Goal: Information Seeking & Learning: Find specific fact

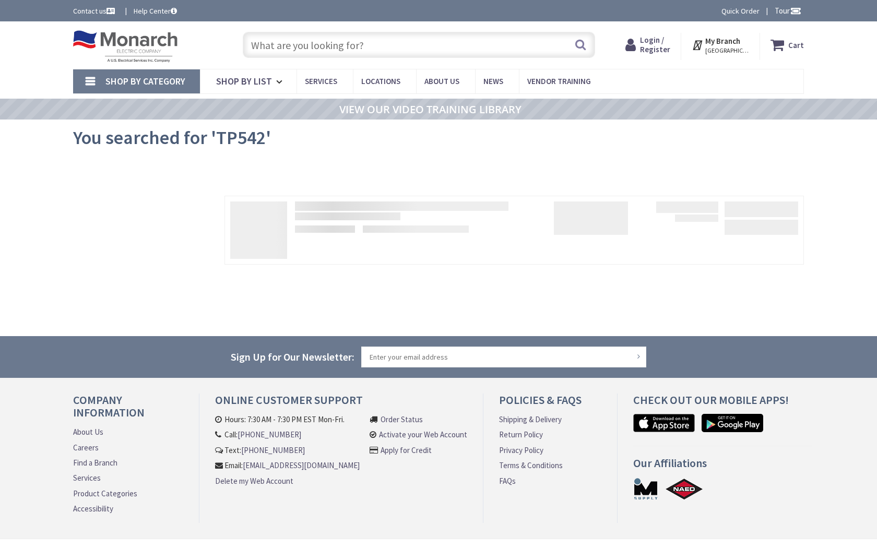
type input "[PERSON_NAME] [STREET_ADDRESS]"
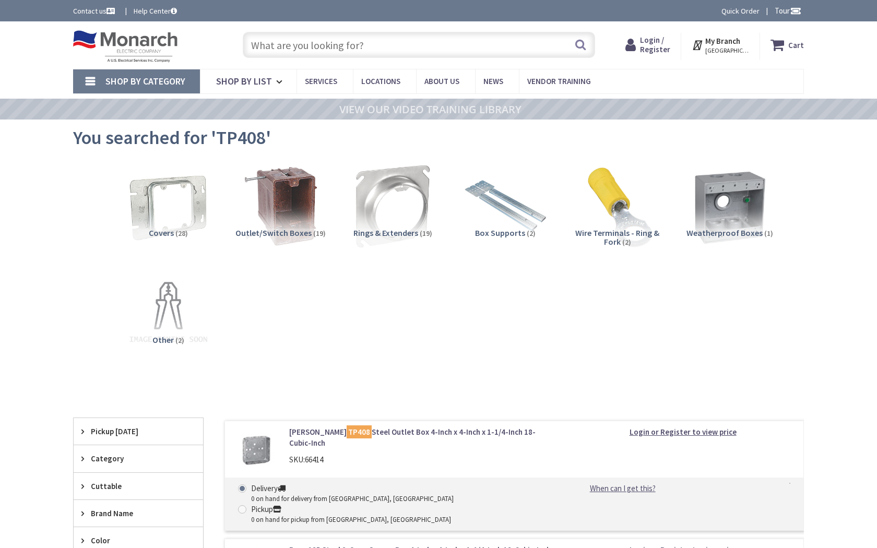
type input "[PERSON_NAME] [STREET_ADDRESS]"
